Goal: Check status: Check status

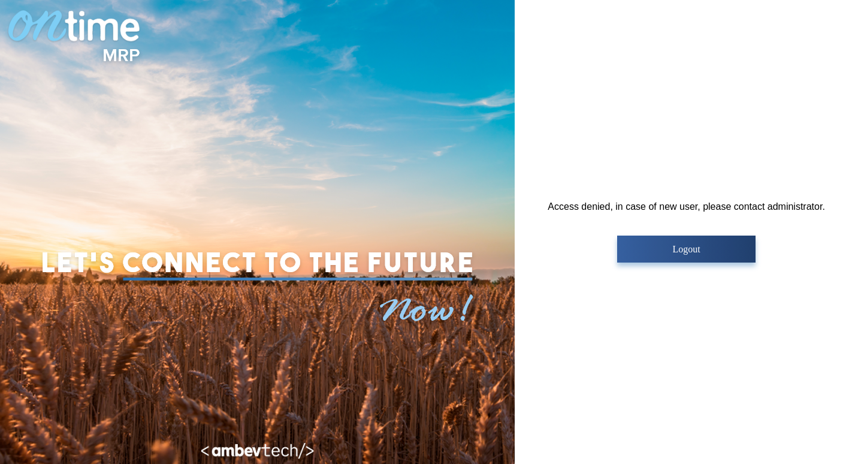
click at [643, 254] on p "Logout" at bounding box center [686, 249] width 131 height 11
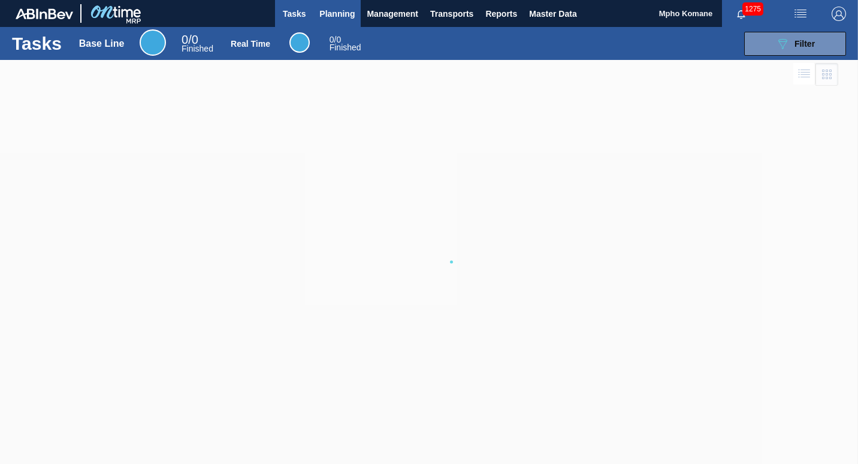
click at [337, 10] on span "Planning" at bounding box center [337, 14] width 35 height 14
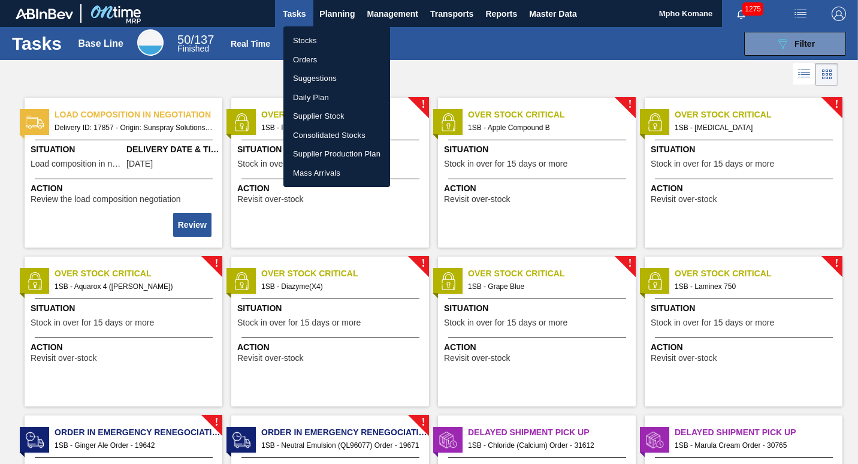
click at [306, 56] on li "Orders" at bounding box center [337, 59] width 107 height 19
checkbox input "true"
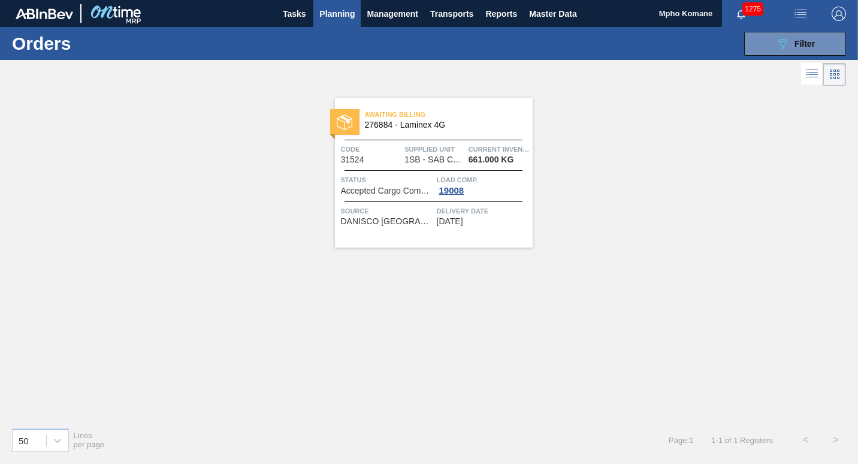
click at [412, 149] on span "Supplied Unit" at bounding box center [435, 149] width 61 height 12
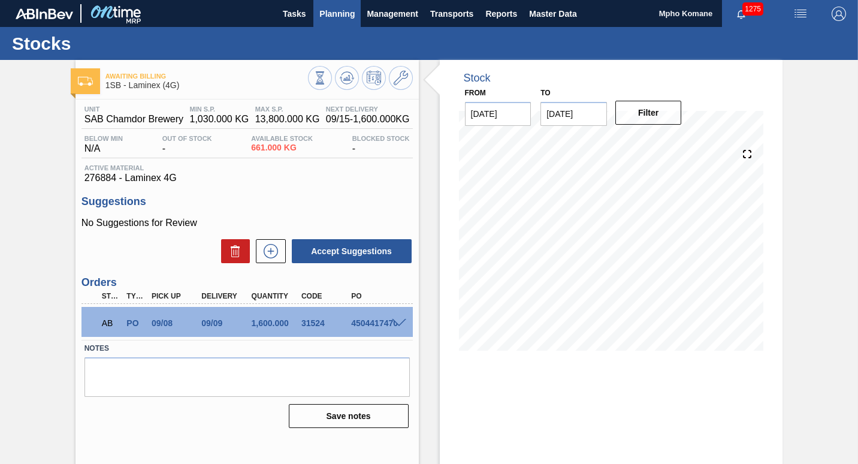
click at [333, 13] on span "Planning" at bounding box center [337, 14] width 35 height 14
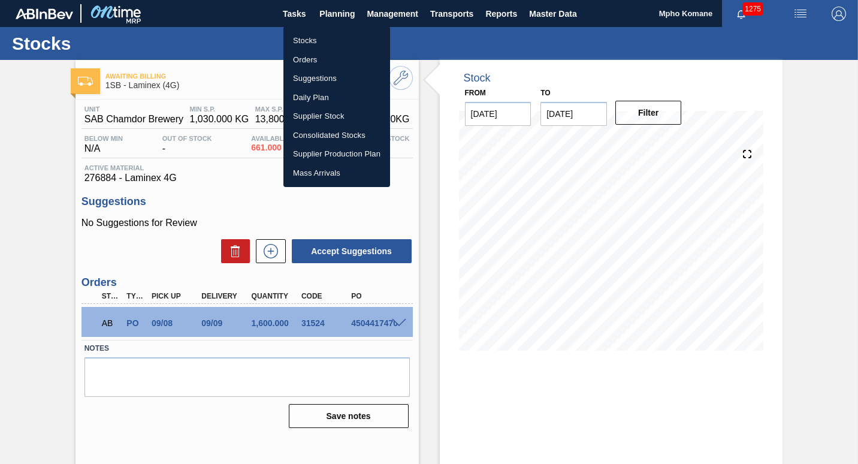
click at [307, 54] on li "Orders" at bounding box center [337, 59] width 107 height 19
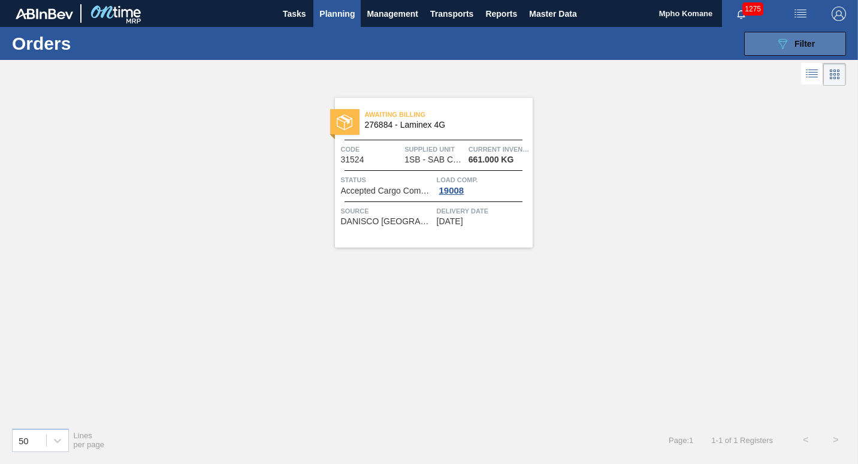
click at [781, 37] on icon "089F7B8B-B2A5-4AFE-B5C0-19BA573D28AC" at bounding box center [783, 44] width 14 height 14
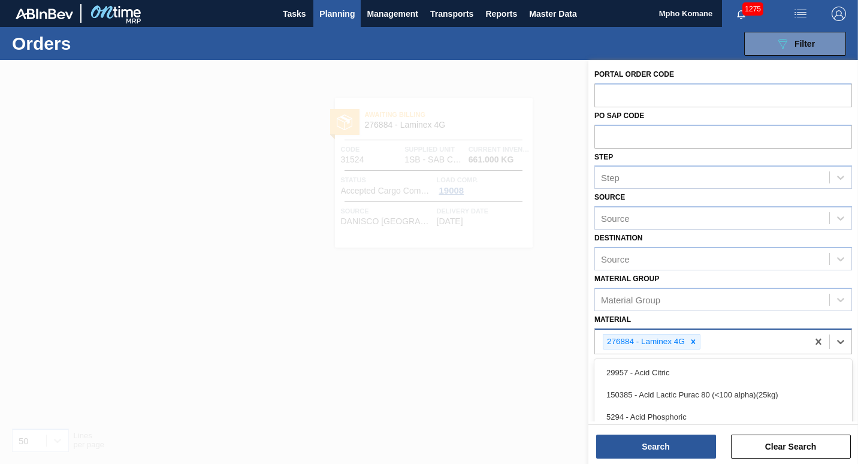
click at [703, 343] on input "Material" at bounding box center [703, 342] width 1 height 10
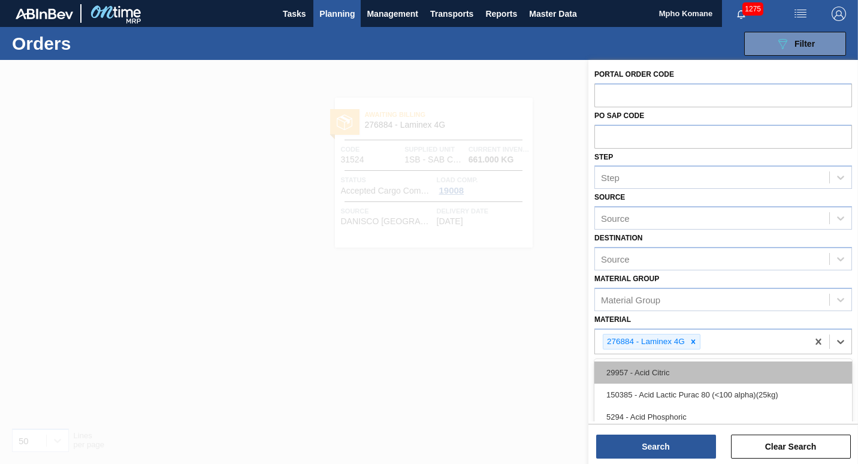
click at [667, 373] on div "29957 - Acid Citric" at bounding box center [724, 372] width 258 height 22
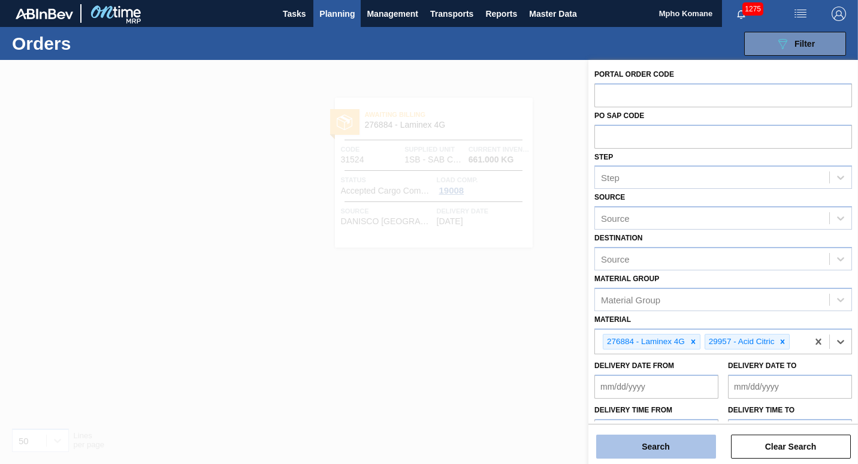
click at [619, 438] on button "Search" at bounding box center [656, 447] width 120 height 24
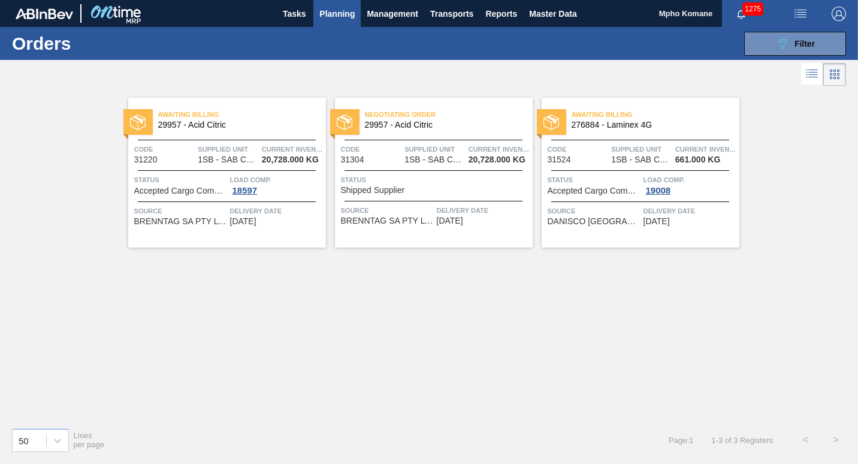
click at [215, 186] on span "Accepted Cargo Composition" at bounding box center [180, 190] width 93 height 9
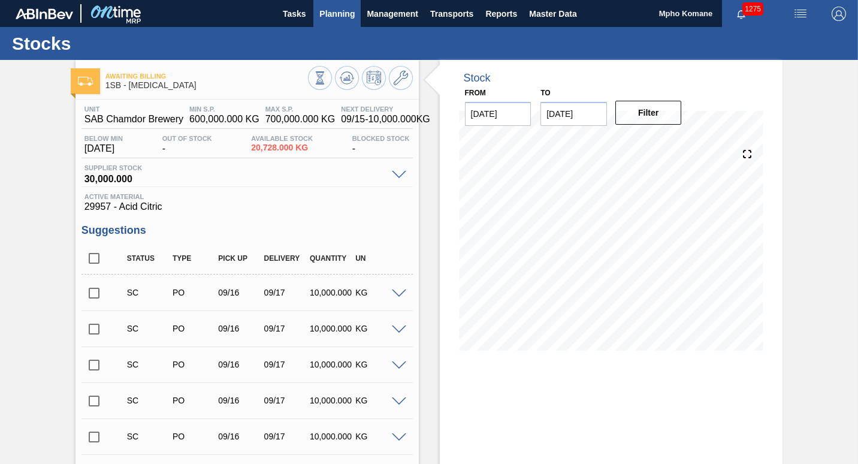
click at [334, 14] on span "Planning" at bounding box center [337, 14] width 35 height 14
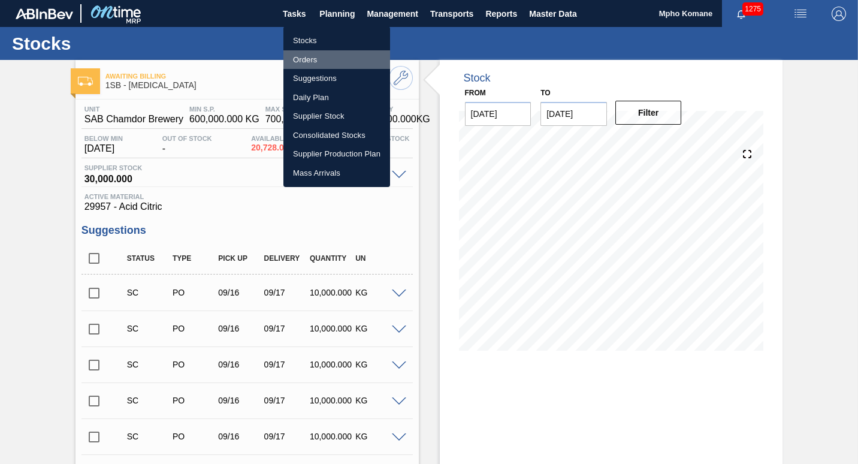
click at [309, 58] on li "Orders" at bounding box center [337, 59] width 107 height 19
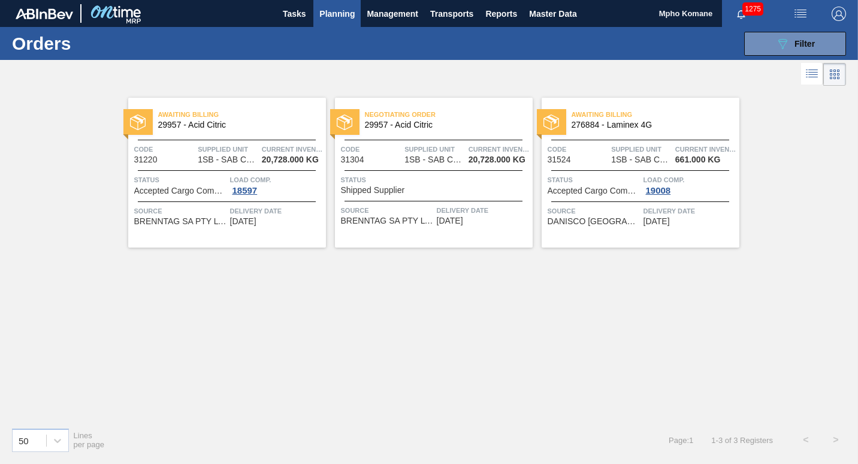
click at [471, 189] on div "Status Shipped Supplier" at bounding box center [435, 184] width 189 height 21
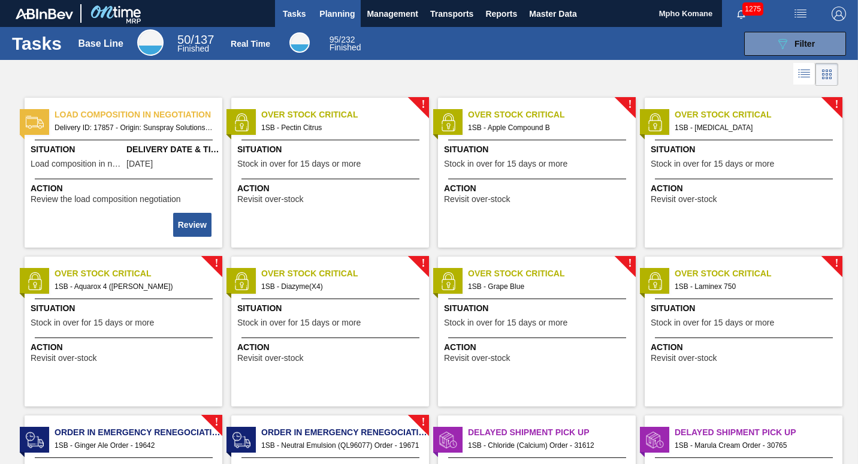
click at [330, 7] on span "Planning" at bounding box center [337, 14] width 35 height 14
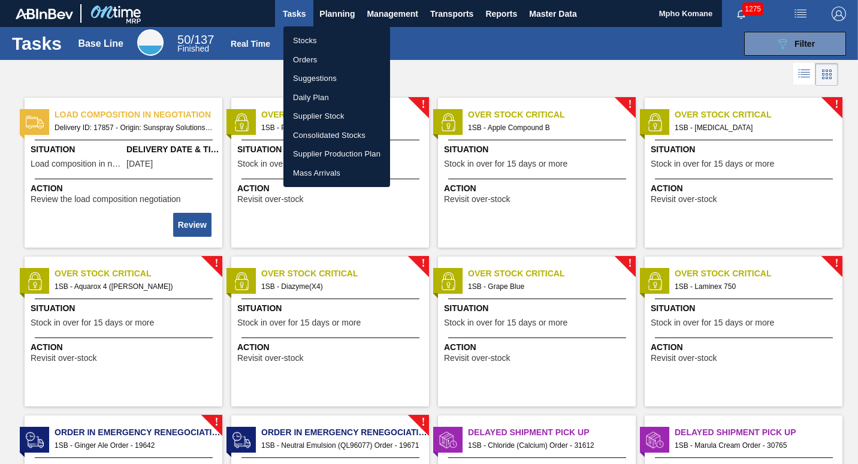
click at [308, 62] on li "Orders" at bounding box center [337, 59] width 107 height 19
